Goal: Task Accomplishment & Management: Use online tool/utility

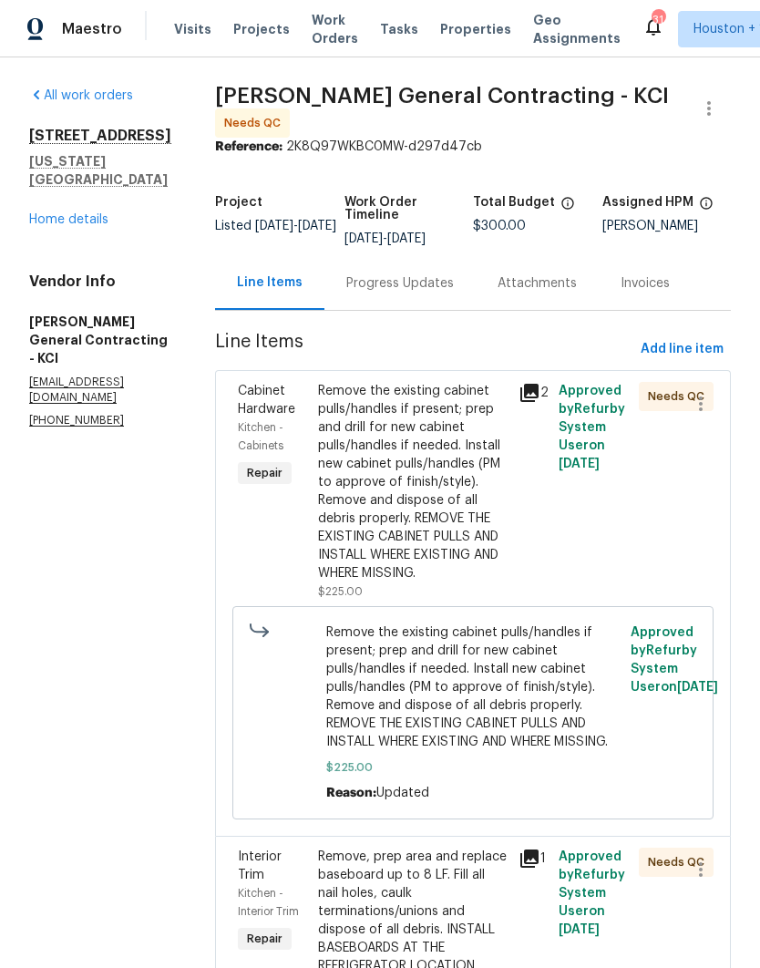
click at [318, 36] on span "Work Orders" at bounding box center [335, 29] width 46 height 36
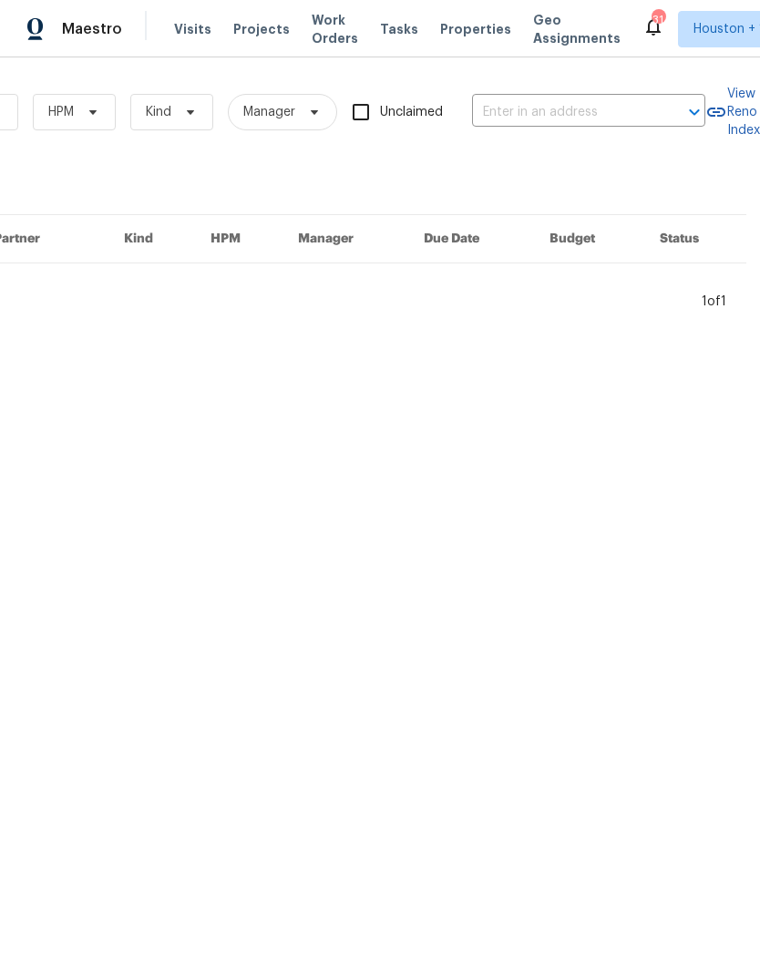
scroll to position [0, 300]
click at [597, 108] on input "text" at bounding box center [563, 112] width 182 height 28
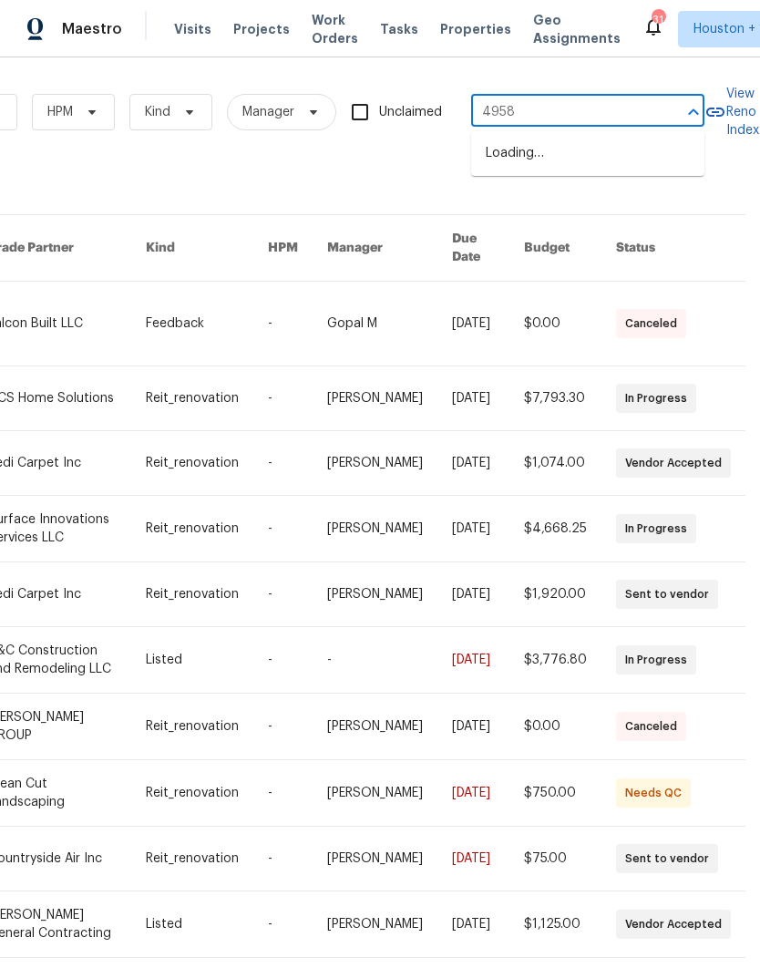
type input "4958"
click at [579, 155] on li "4958 N Lister Ave, Kansas City, MO 64119" at bounding box center [587, 154] width 233 height 31
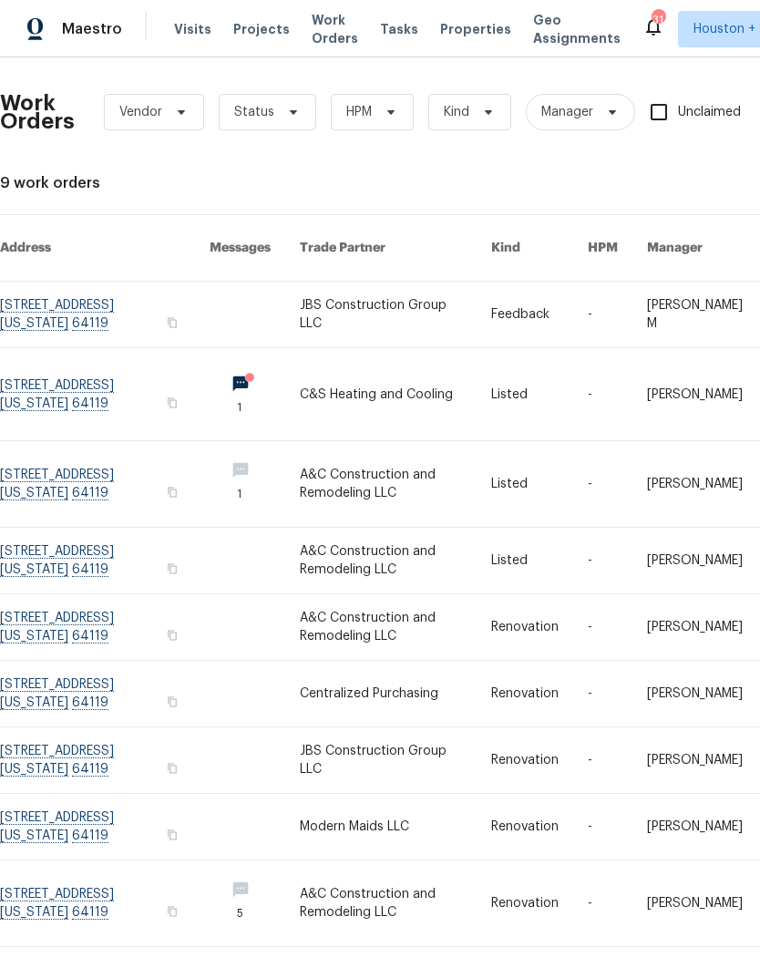
click at [354, 371] on link at bounding box center [395, 394] width 191 height 92
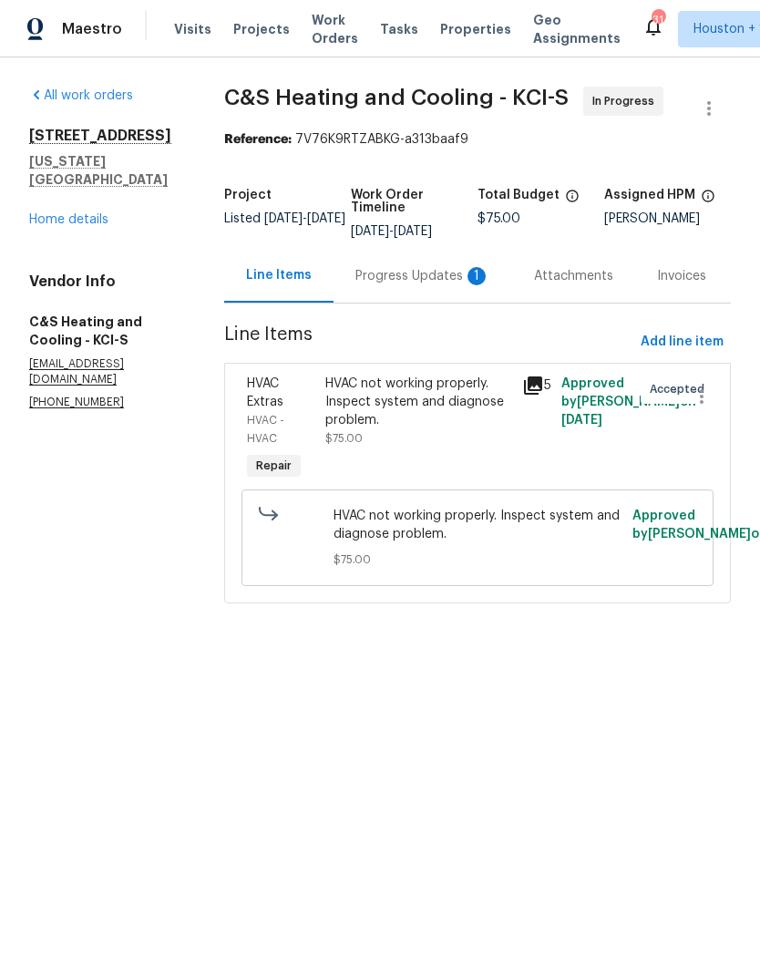
click at [354, 415] on div "HVAC not working properly. Inspect system and diagnose problem." at bounding box center [418, 402] width 186 height 55
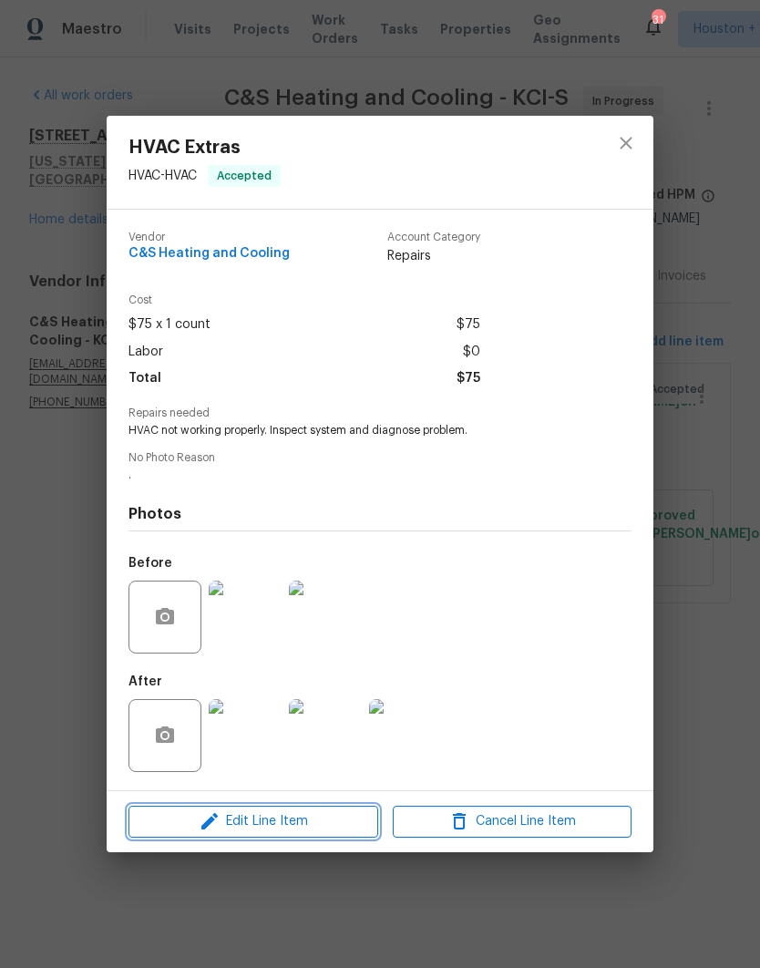
click at [183, 819] on span "Edit Line Item" at bounding box center [253, 821] width 239 height 23
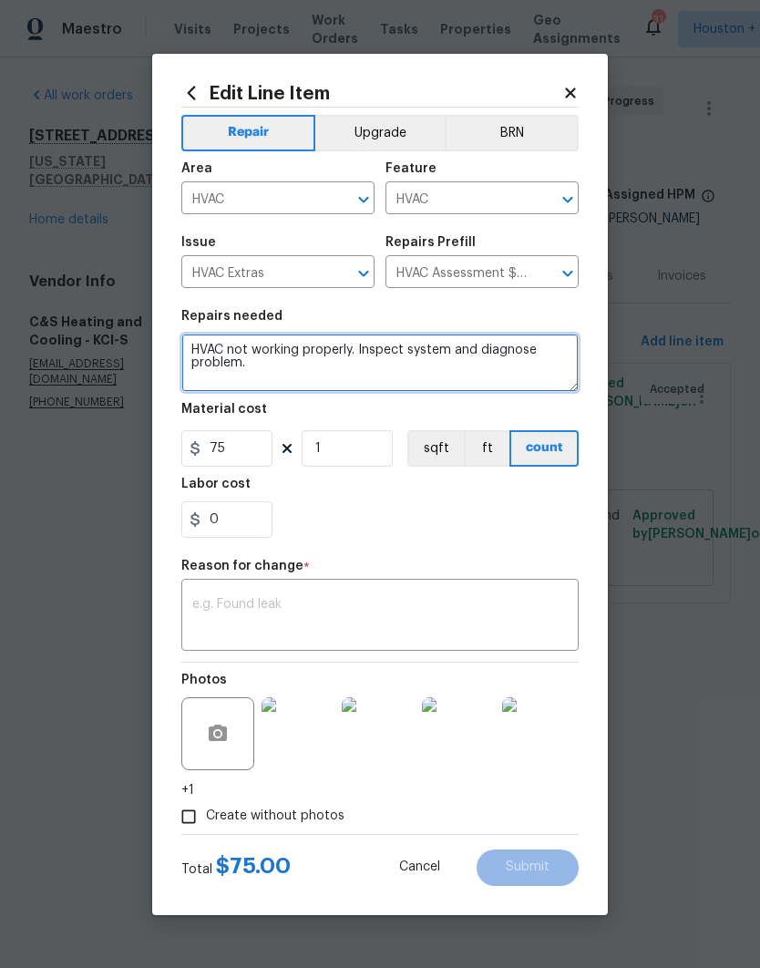
click at [198, 344] on textarea "HVAC not working properly. Inspect system and diagnose problem." at bounding box center [379, 363] width 397 height 58
click at [191, 345] on textarea "HVAC not working properly. Inspect system and diagnose problem." at bounding box center [379, 363] width 397 height 58
click at [193, 340] on textarea "HVAC not working properly. Inspect system and diagnose problem." at bounding box center [379, 363] width 397 height 58
click at [193, 339] on textarea "HVAC not working properly. Inspect system and diagnose problem." at bounding box center [379, 363] width 397 height 58
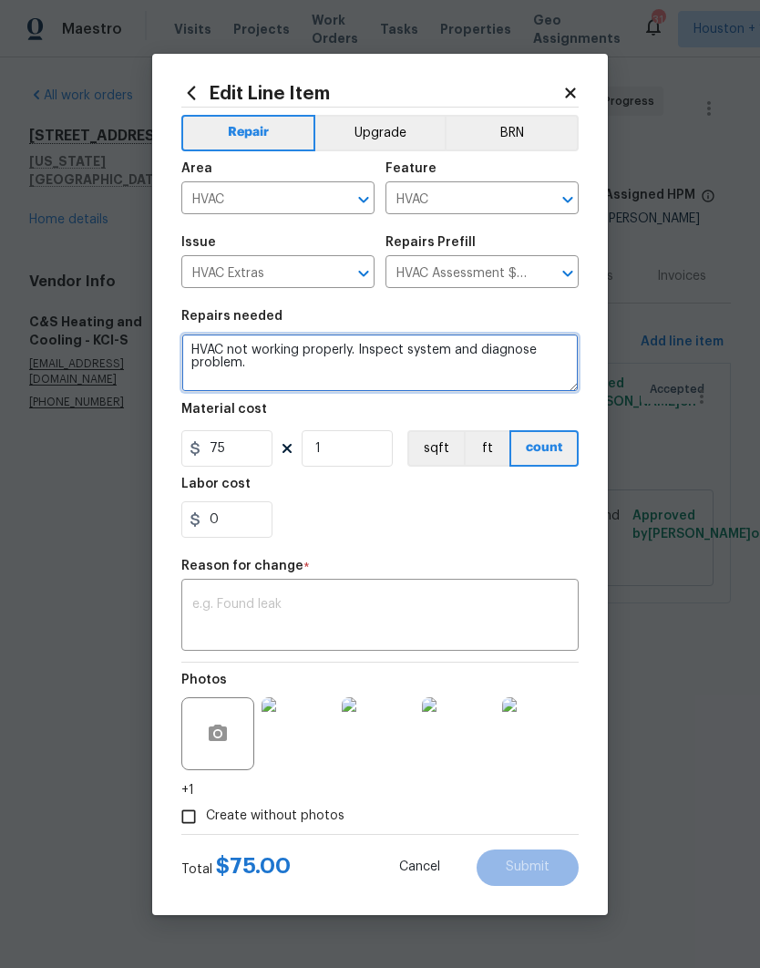
paste textarea "Change the thermostat change the filter check the AC charge and check the vents…"
click at [210, 344] on textarea "Change the thermostat change the filter check the AC charge and check the vents…" at bounding box center [379, 363] width 397 height 58
click at [209, 343] on textarea "Change the thermostat change the filter check the AC charge and check the vents…" at bounding box center [379, 363] width 397 height 58
click at [342, 352] on textarea "Replace the thermostat change the filter check the AC charge and check the vent…" at bounding box center [379, 363] width 397 height 58
click at [438, 348] on textarea "Replace the thermostat, change the filter check the AC charge and check the ven…" at bounding box center [379, 363] width 397 height 58
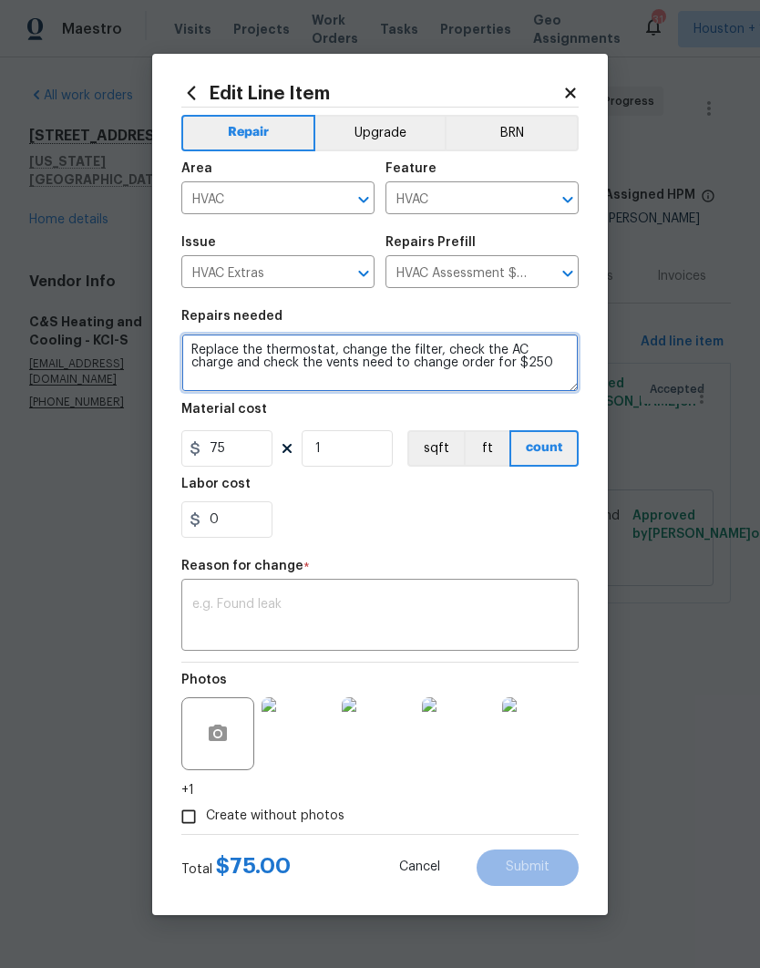
click at [335, 366] on textarea "Replace the thermostat, change the filter, check the AC charge and check the ve…" at bounding box center [379, 363] width 397 height 58
type textarea "Replace the thermostat, change the filter, check the AC charge and check the ve…"
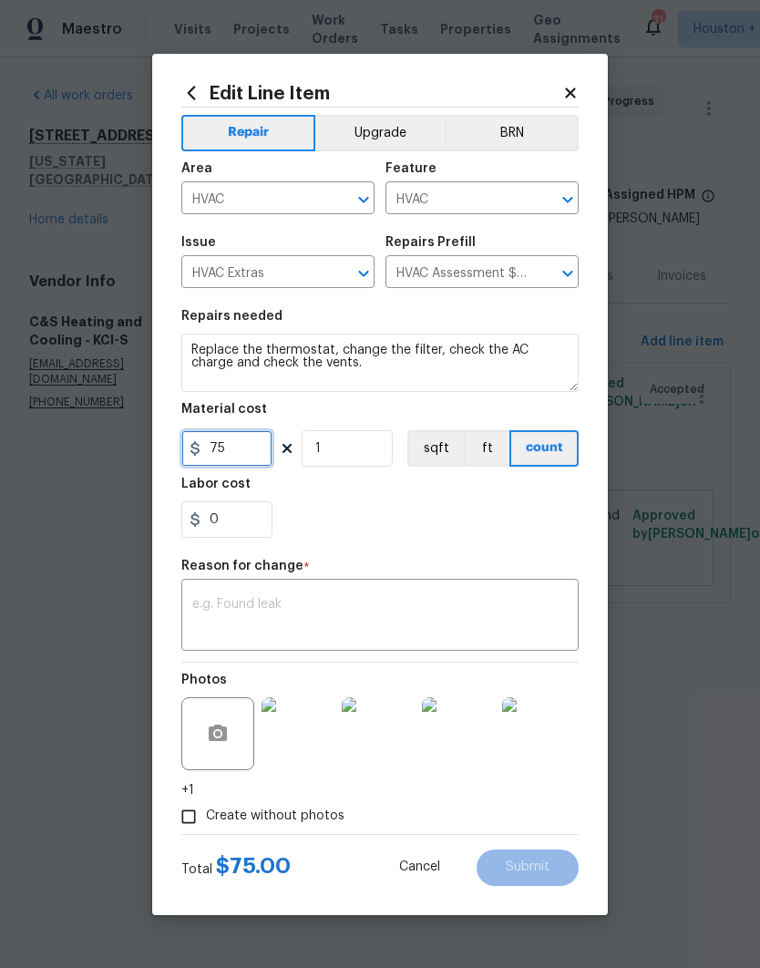
click at [238, 453] on input "75" at bounding box center [226, 448] width 91 height 36
type input "250"
click at [528, 535] on div "0" at bounding box center [379, 519] width 397 height 36
click at [500, 604] on textarea at bounding box center [380, 617] width 376 height 38
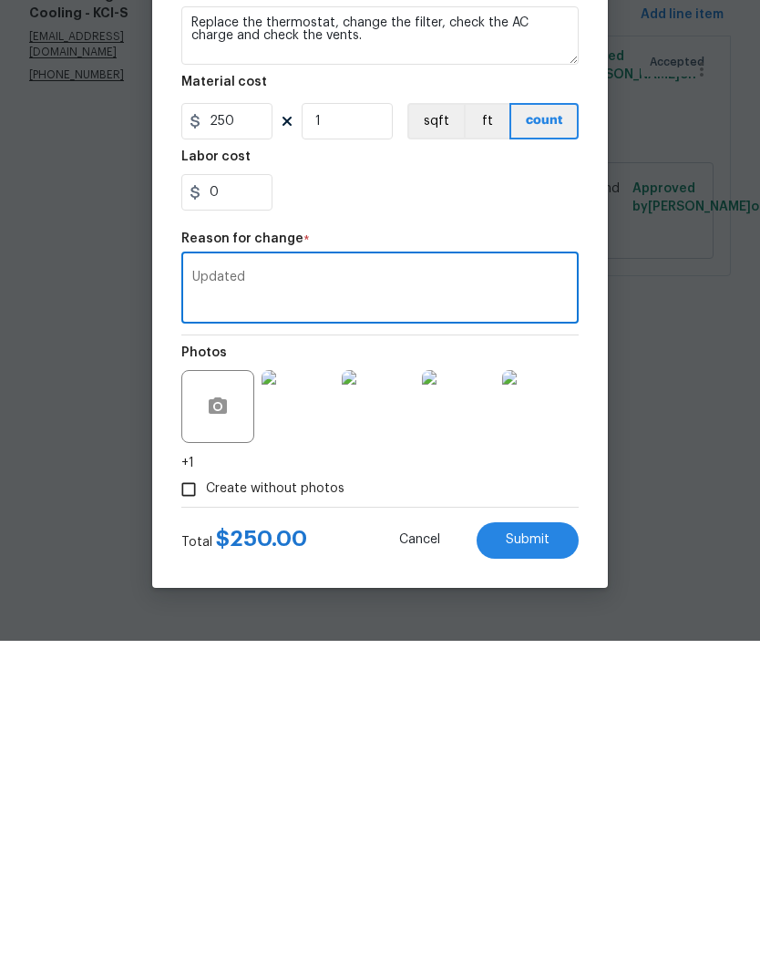
type textarea "Updated"
click at [549, 861] on span "Submit" at bounding box center [528, 868] width 44 height 14
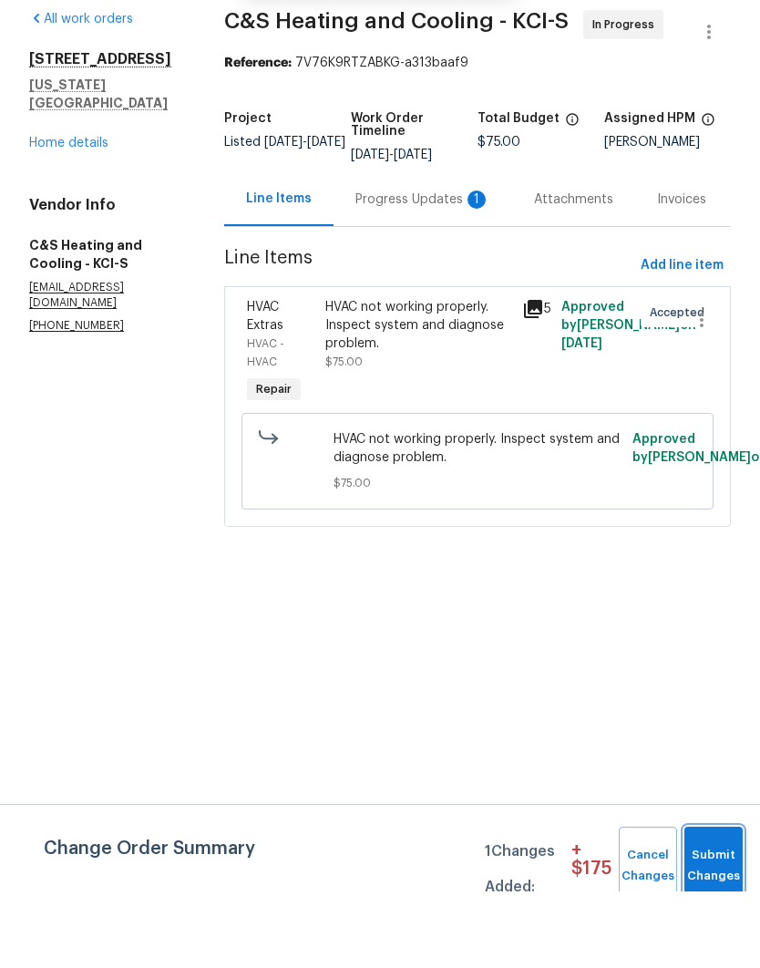
click at [718, 922] on span "Submit Changes" at bounding box center [714, 943] width 40 height 42
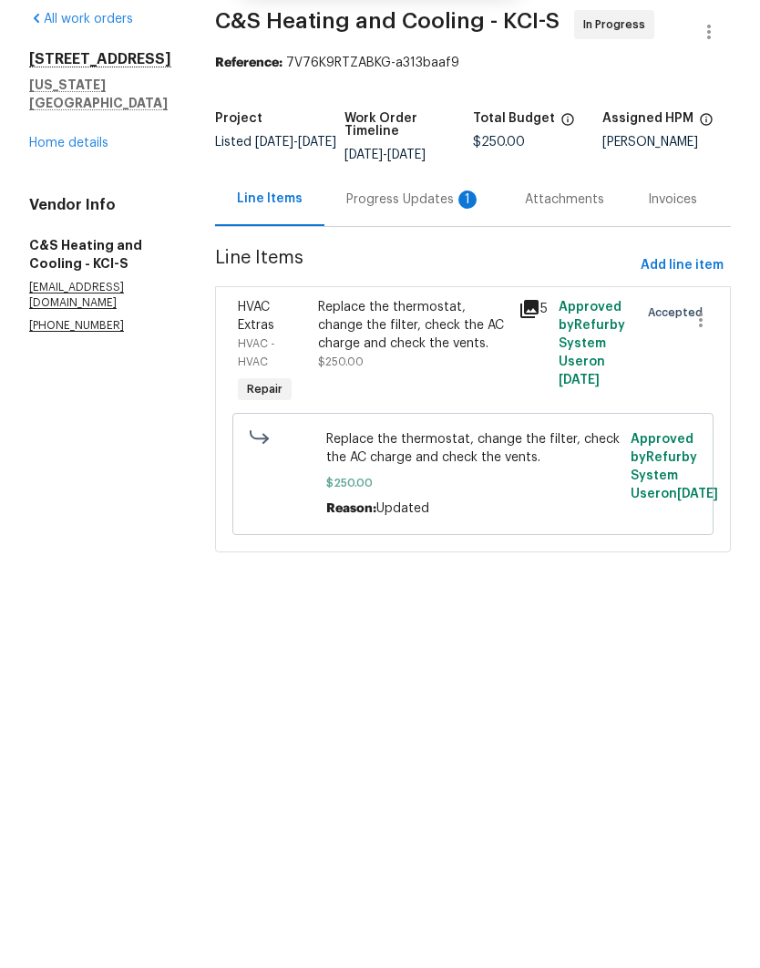
click at [420, 267] on div "Progress Updates 1" at bounding box center [413, 276] width 135 height 18
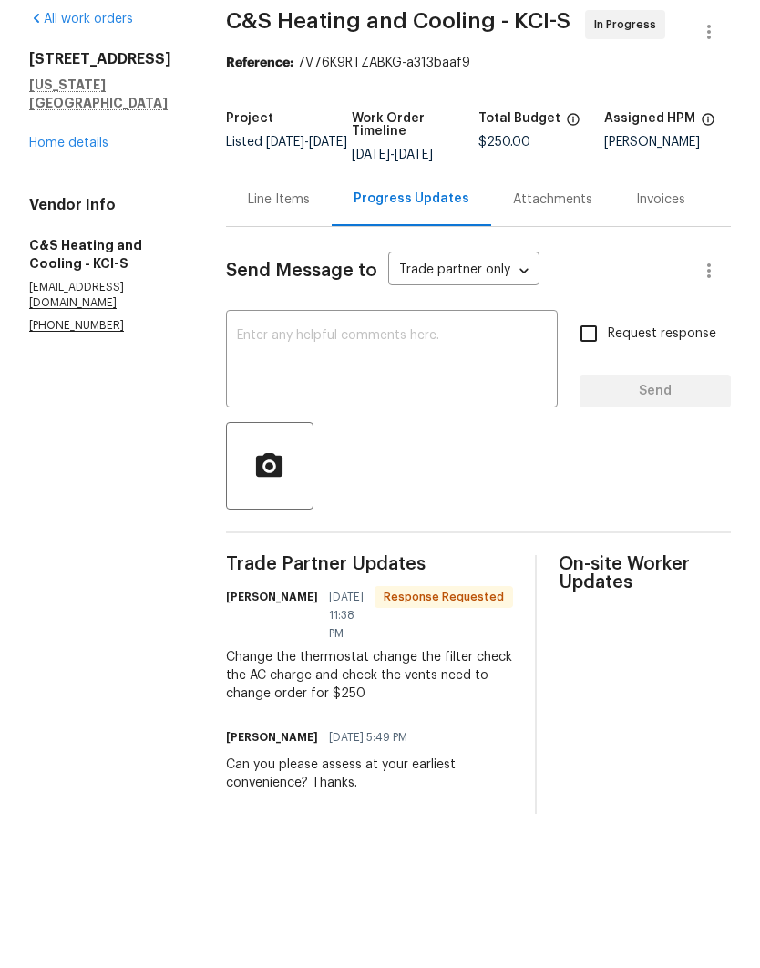
click at [482, 406] on textarea at bounding box center [392, 438] width 310 height 64
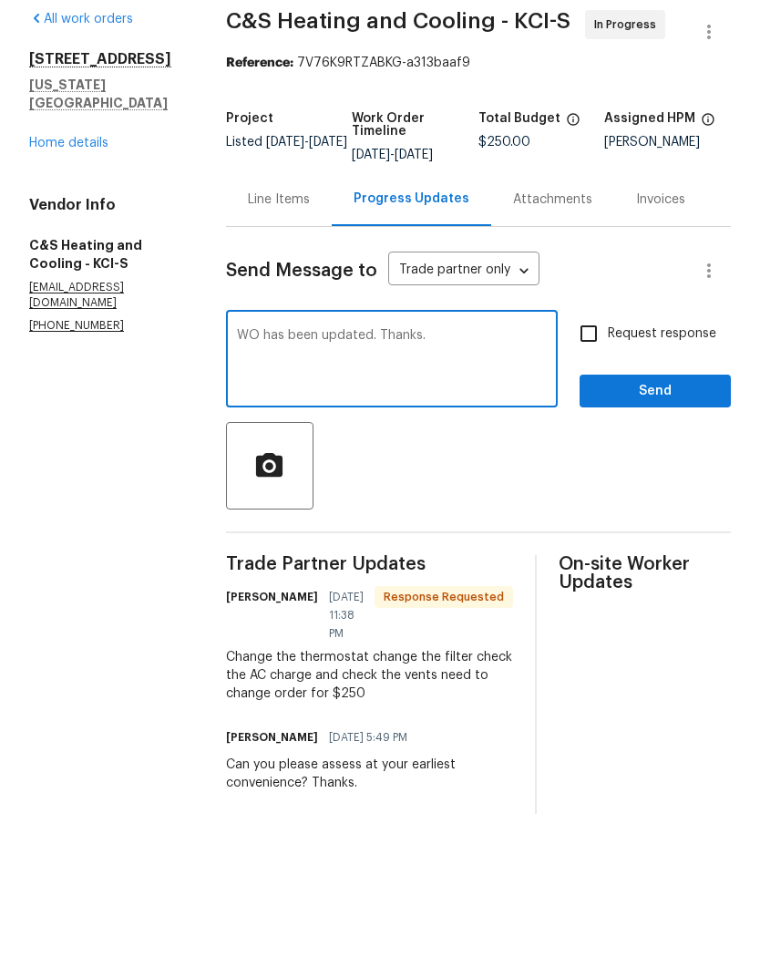
type textarea "WO has been updated. Thanks."
click at [593, 391] on input "Request response" at bounding box center [589, 410] width 38 height 38
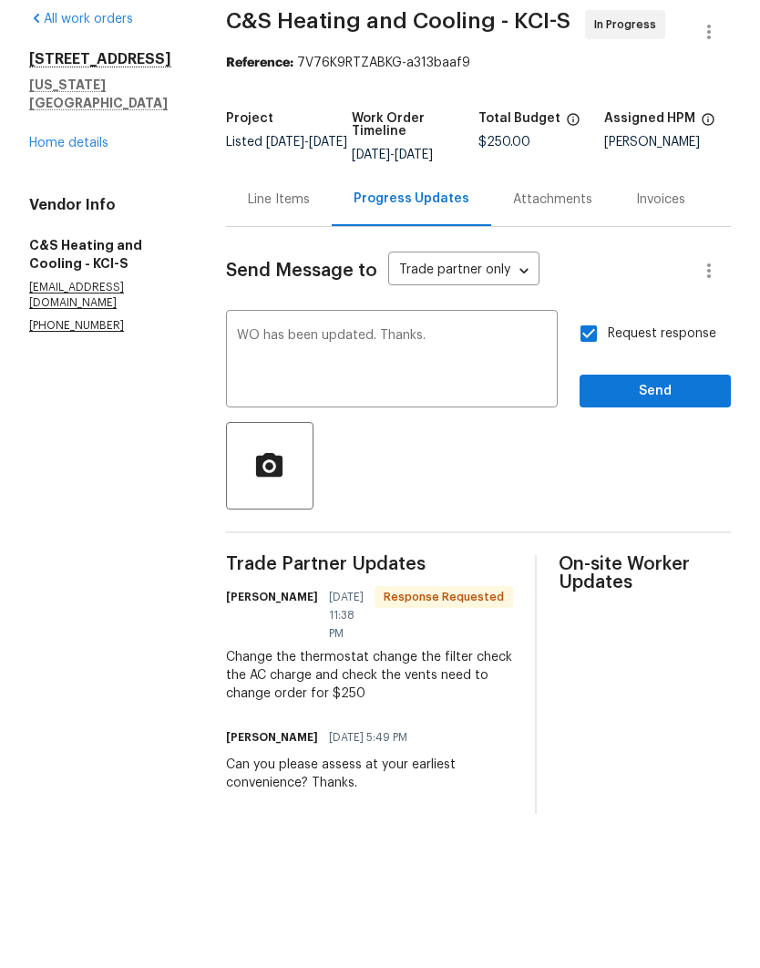
click at [598, 391] on input "Request response" at bounding box center [589, 410] width 38 height 38
checkbox input "false"
click at [654, 457] on span "Send" at bounding box center [655, 468] width 122 height 23
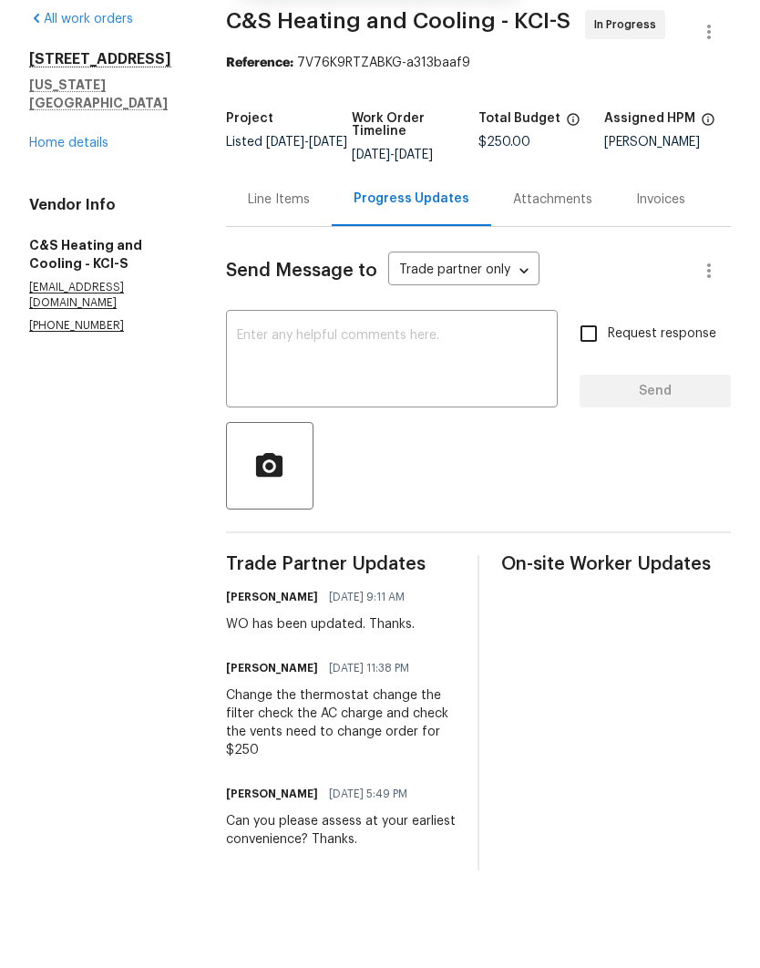
click at [54, 127] on div "4958 N Lister Ave Kansas City, MO 64119 Home details" at bounding box center [105, 178] width 153 height 102
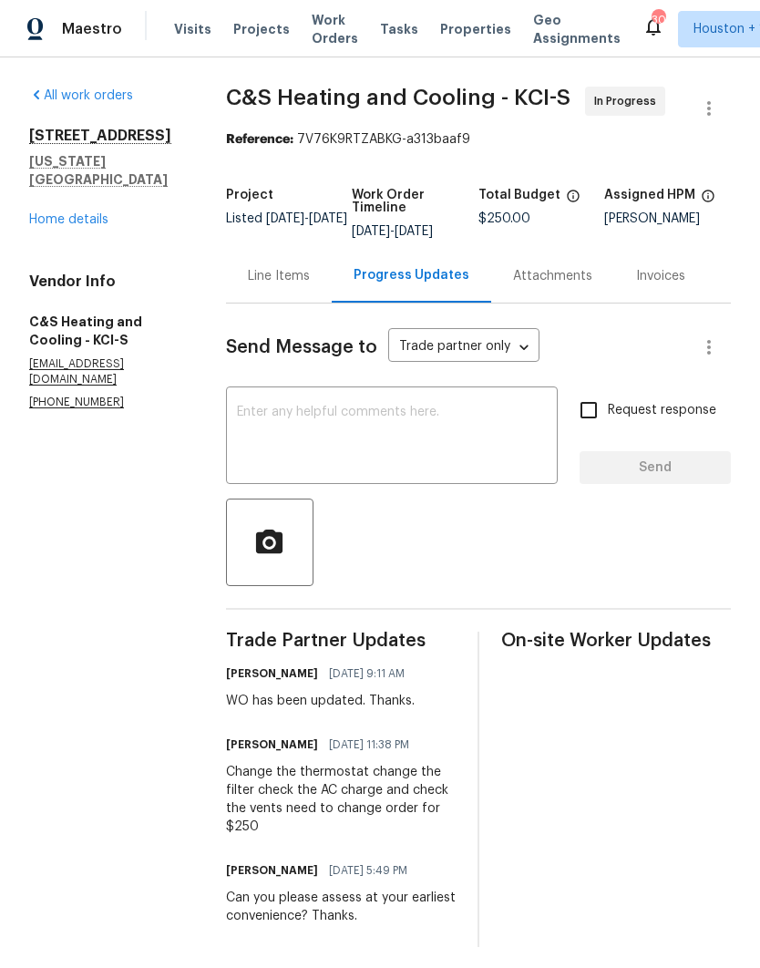
click at [316, 36] on span "Work Orders" at bounding box center [335, 29] width 46 height 36
